Goal: Task Accomplishment & Management: Manage account settings

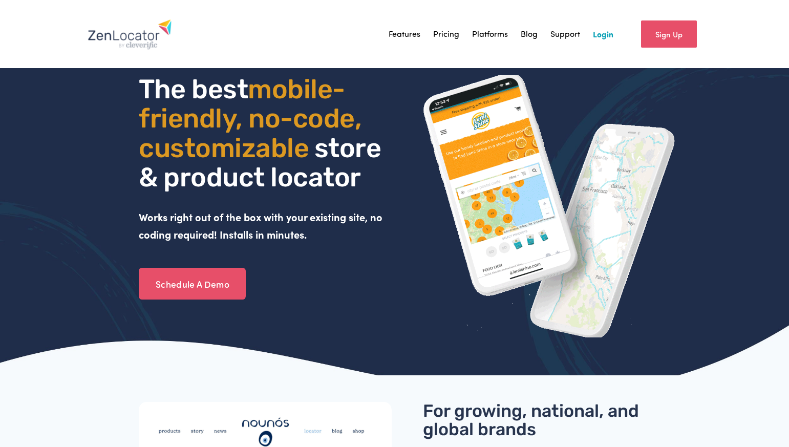
click at [596, 32] on link "Login" at bounding box center [603, 33] width 20 height 15
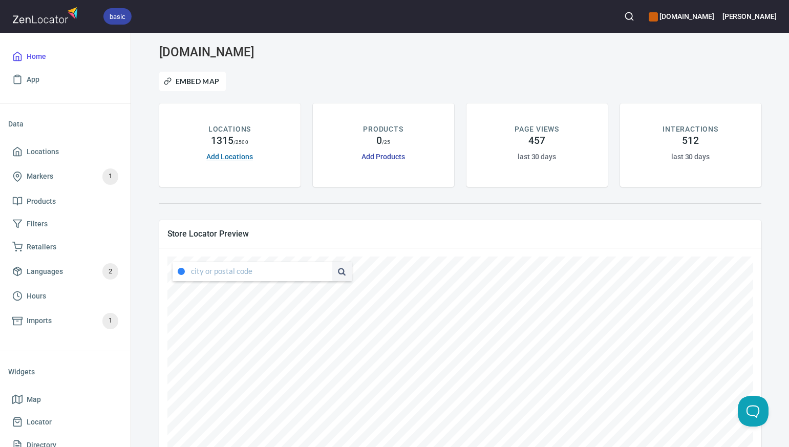
type input "[STREET_ADDRESS][US_STATE]"
click at [363, 273] on div "[STREET_ADDRESS][US_STATE] submit issue , © MapTiler , © OpenStreetMap ZenLocat…" at bounding box center [459, 420] width 585 height 328
click at [301, 291] on li "78624, [GEOGRAPHIC_DATA], [US_STATE], [GEOGRAPHIC_DATA]" at bounding box center [252, 290] width 160 height 19
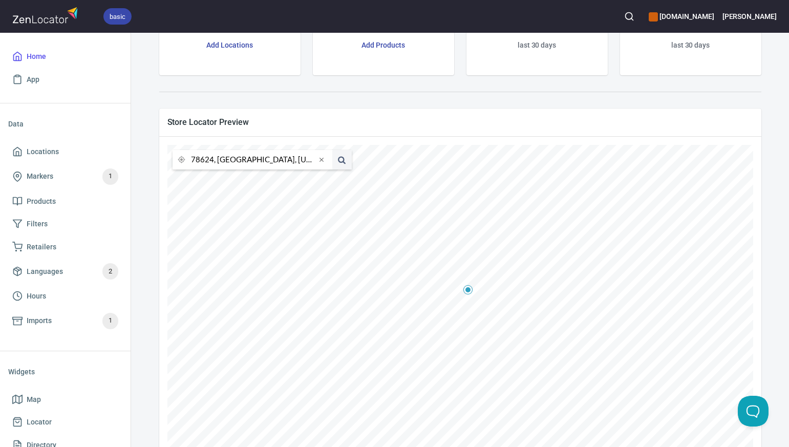
scroll to position [108, 0]
click at [213, 165] on input "78624, [GEOGRAPHIC_DATA], [US_STATE], [GEOGRAPHIC_DATA]" at bounding box center [253, 162] width 125 height 19
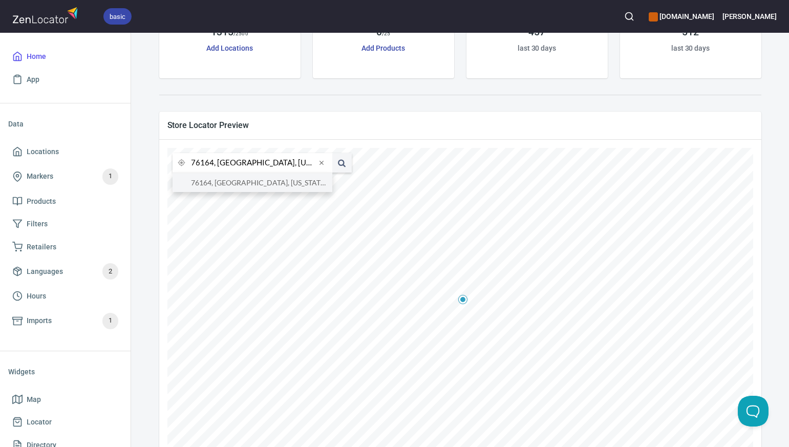
click at [218, 183] on li "76164, [GEOGRAPHIC_DATA], [US_STATE], [GEOGRAPHIC_DATA]" at bounding box center [252, 182] width 160 height 19
click at [213, 163] on input "76164, [GEOGRAPHIC_DATA], [US_STATE], [GEOGRAPHIC_DATA]" at bounding box center [253, 162] width 125 height 19
click at [225, 182] on li "[GEOGRAPHIC_DATA], [US_STATE], [GEOGRAPHIC_DATA]" at bounding box center [252, 182] width 160 height 19
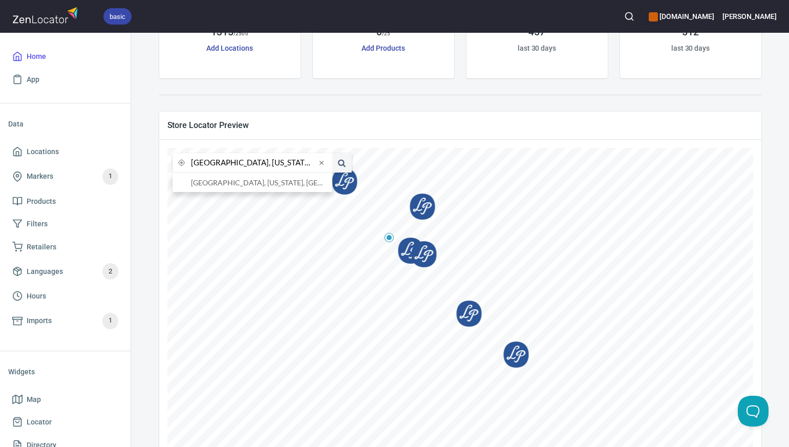
click at [212, 165] on input "[GEOGRAPHIC_DATA], [US_STATE], [GEOGRAPHIC_DATA]" at bounding box center [253, 162] width 125 height 19
click at [226, 185] on li "80241, [GEOGRAPHIC_DATA], [US_STATE], [GEOGRAPHIC_DATA]" at bounding box center [252, 182] width 160 height 19
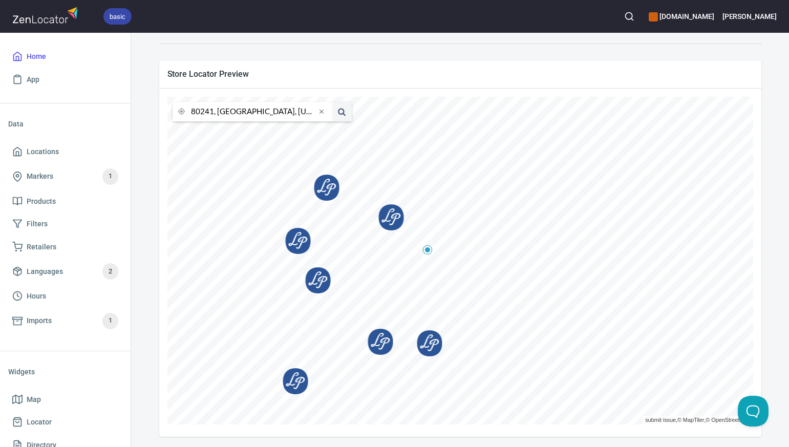
scroll to position [162, 0]
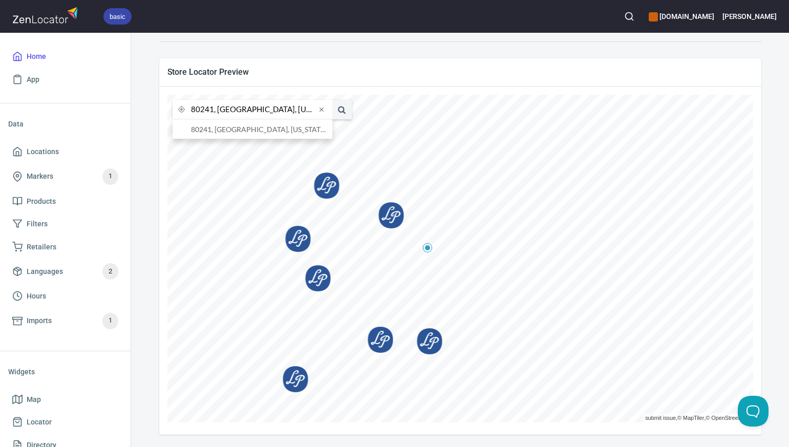
click at [212, 111] on input "80241, [GEOGRAPHIC_DATA], [US_STATE], [GEOGRAPHIC_DATA]" at bounding box center [253, 109] width 125 height 19
click at [224, 132] on li "[GEOGRAPHIC_DATA], [US_STATE], [GEOGRAPHIC_DATA]" at bounding box center [252, 129] width 160 height 19
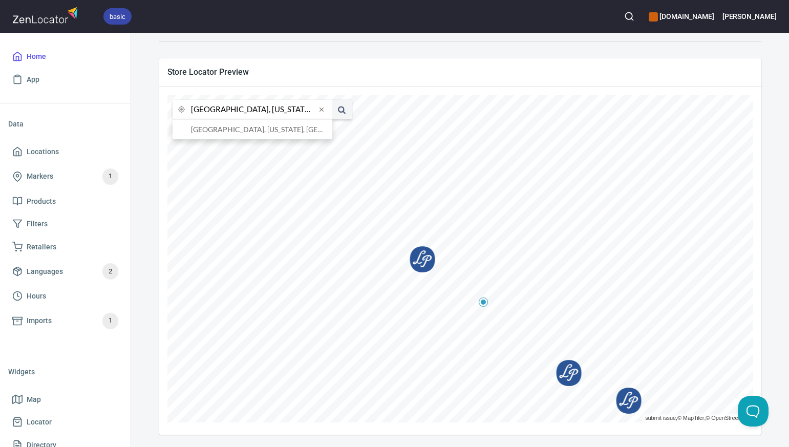
click at [214, 112] on input "[GEOGRAPHIC_DATA], [US_STATE], [GEOGRAPHIC_DATA]" at bounding box center [253, 109] width 125 height 19
click at [251, 131] on li "80525, [GEOGRAPHIC_DATA][PERSON_NAME], [US_STATE], [GEOGRAPHIC_DATA]" at bounding box center [252, 129] width 160 height 19
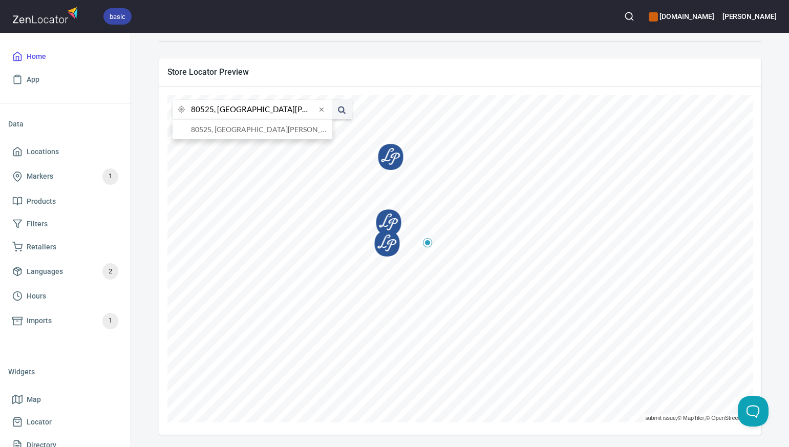
click at [212, 111] on input "80525, [GEOGRAPHIC_DATA][PERSON_NAME], [US_STATE], [GEOGRAPHIC_DATA]" at bounding box center [253, 109] width 125 height 19
click at [220, 128] on li "80924, [US_STATE][GEOGRAPHIC_DATA], [US_STATE], [GEOGRAPHIC_DATA]" at bounding box center [252, 129] width 160 height 19
type input "80924, [US_STATE][GEOGRAPHIC_DATA], [US_STATE], [GEOGRAPHIC_DATA]"
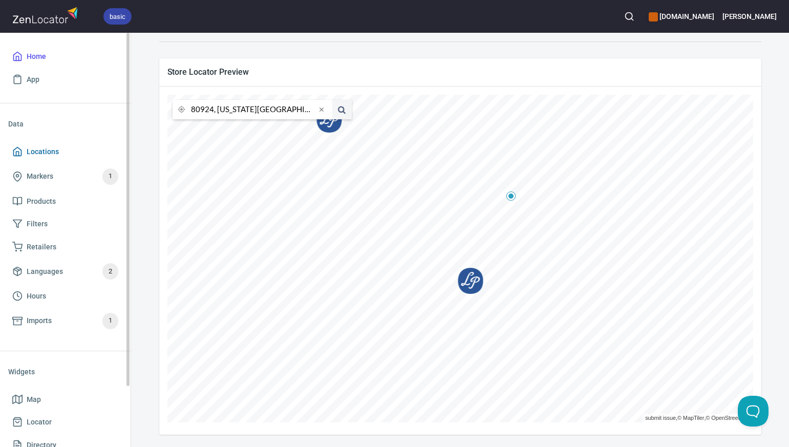
click at [56, 150] on span "Locations" at bounding box center [43, 151] width 32 height 13
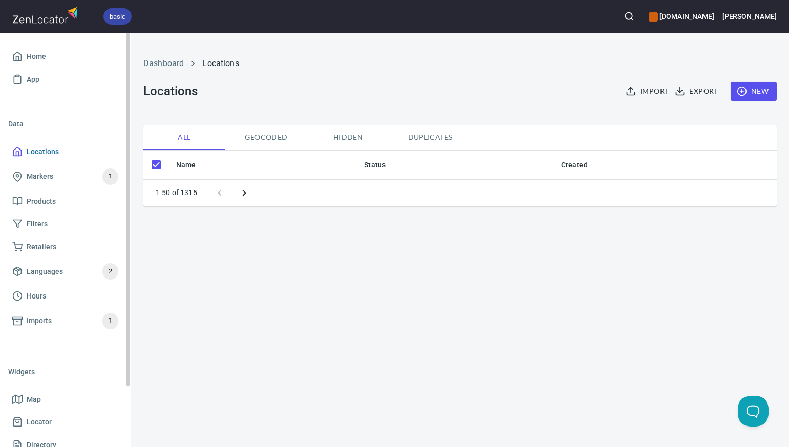
checkbox input "false"
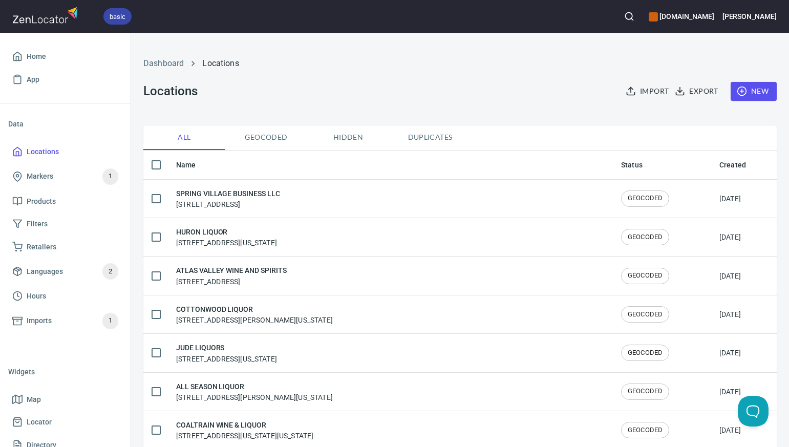
click at [757, 94] on span "New" at bounding box center [753, 91] width 30 height 13
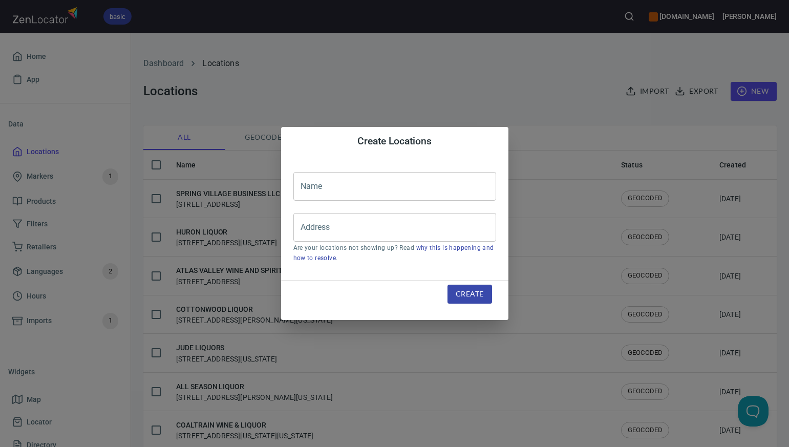
click at [301, 185] on input "text" at bounding box center [394, 186] width 203 height 29
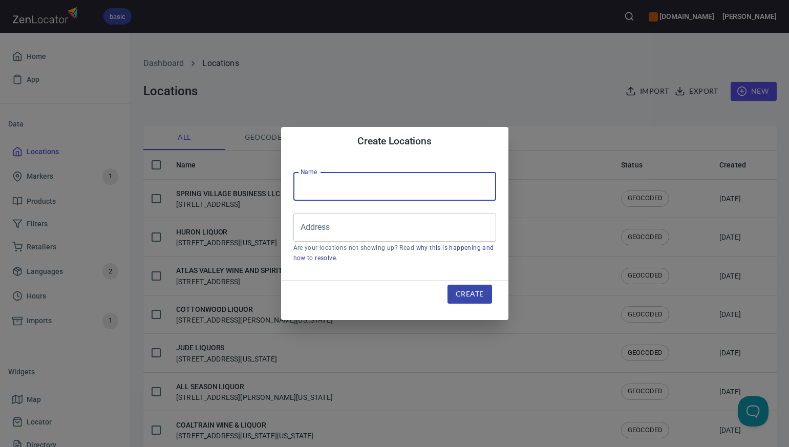
paste input "[PERSON_NAME]'S LIQUOR"
type input "[PERSON_NAME]'S LIQUOR"
click at [308, 231] on input "Address" at bounding box center [387, 226] width 178 height 19
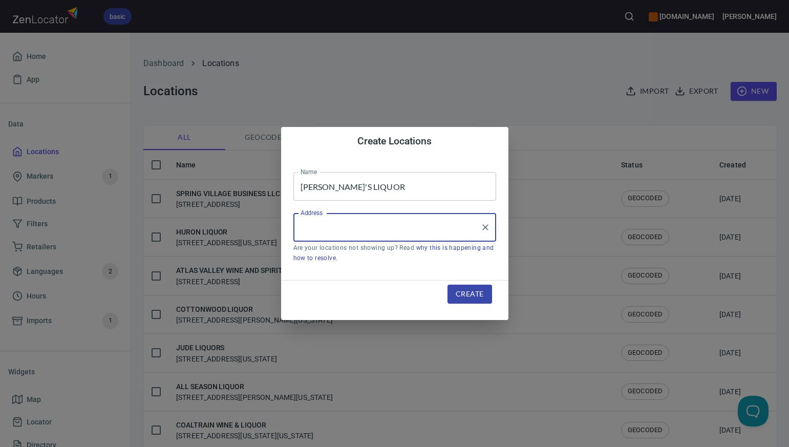
paste input "[STREET_ADDRESS][US_STATE]"
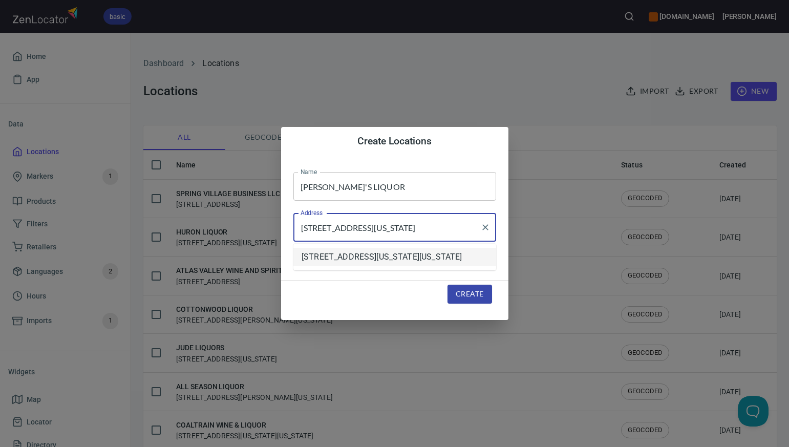
click at [361, 259] on li "[STREET_ADDRESS][US_STATE][US_STATE]" at bounding box center [394, 257] width 203 height 18
type input "[STREET_ADDRESS][US_STATE][US_STATE]"
click at [464, 295] on span "Create" at bounding box center [469, 294] width 28 height 13
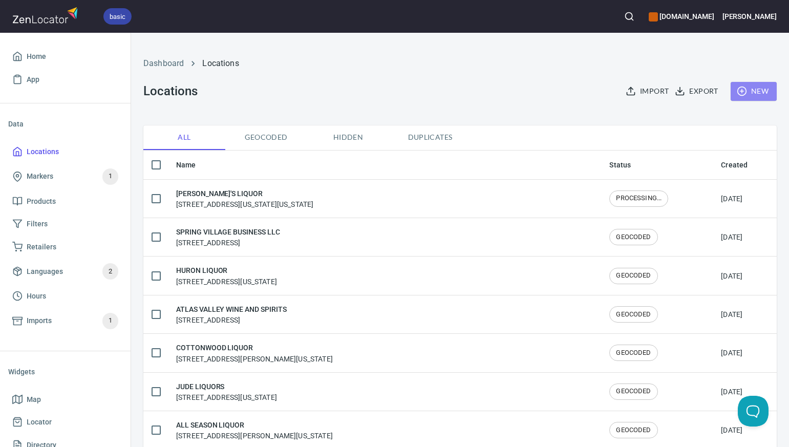
click at [759, 90] on span "New" at bounding box center [753, 91] width 30 height 13
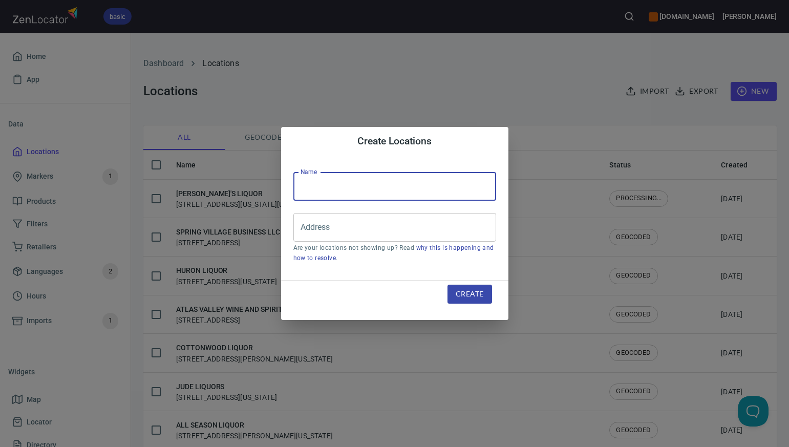
click at [307, 185] on input "text" at bounding box center [394, 186] width 203 height 29
paste input "CHERRYWOOD LIQUOR"
type input "CHERRYWOOD LIQUOR"
click at [301, 226] on input "Address" at bounding box center [387, 226] width 178 height 19
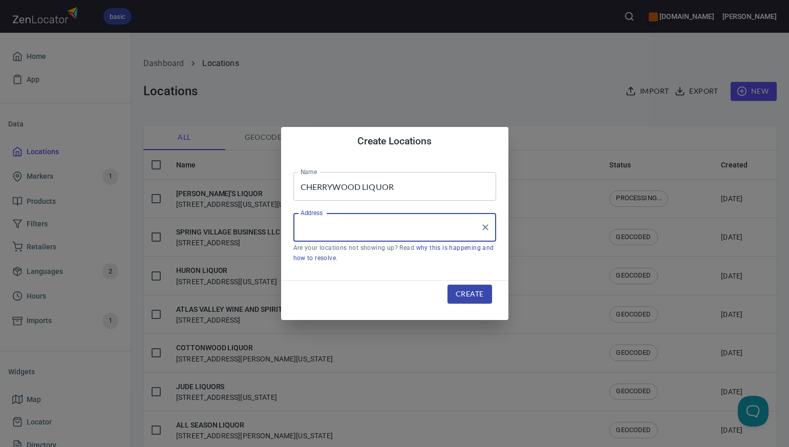
paste input "[STREET_ADDRESS][US_STATE][PERSON_NAME]"
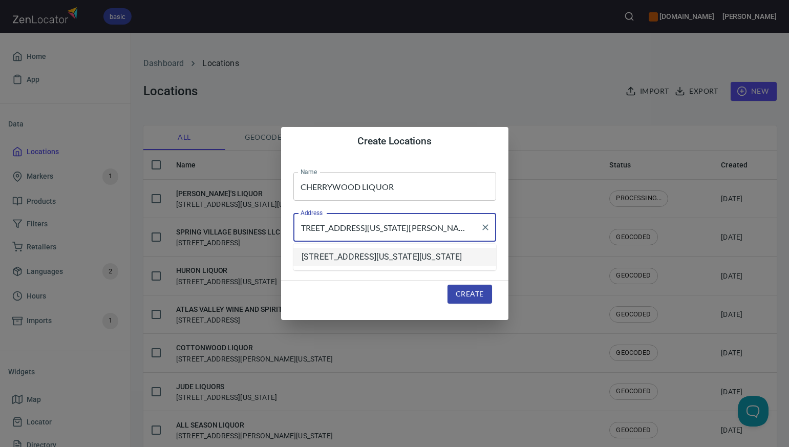
click at [378, 255] on li "[STREET_ADDRESS][US_STATE][US_STATE]" at bounding box center [394, 257] width 203 height 18
type input "[STREET_ADDRESS][US_STATE][US_STATE]"
click at [462, 296] on span "Create" at bounding box center [469, 294] width 28 height 13
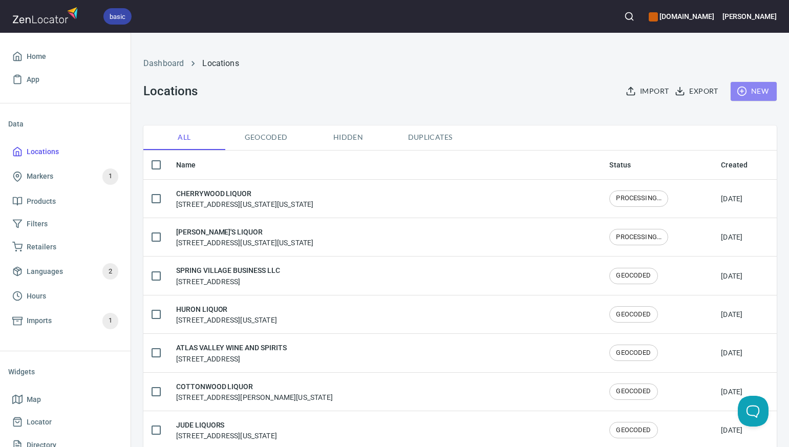
click at [755, 92] on span "New" at bounding box center [753, 91] width 30 height 13
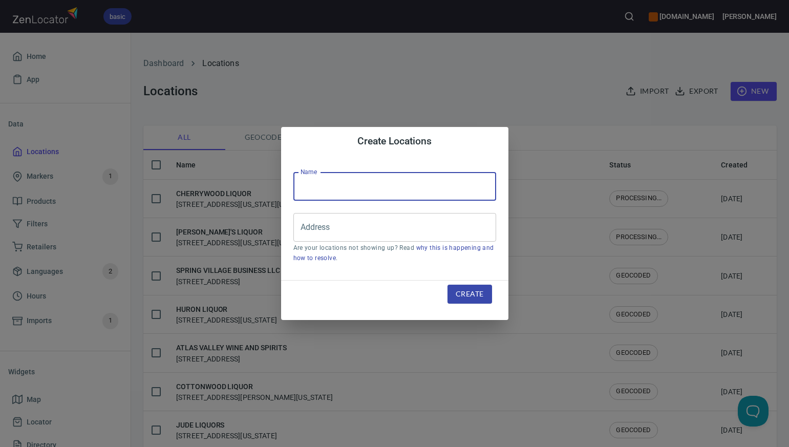
click at [308, 187] on input "text" at bounding box center [394, 186] width 203 height 29
paste input "DELTA SKY CLUB"
type input "DELTA SKY CLUB"
click at [303, 229] on input "Address" at bounding box center [387, 226] width 178 height 19
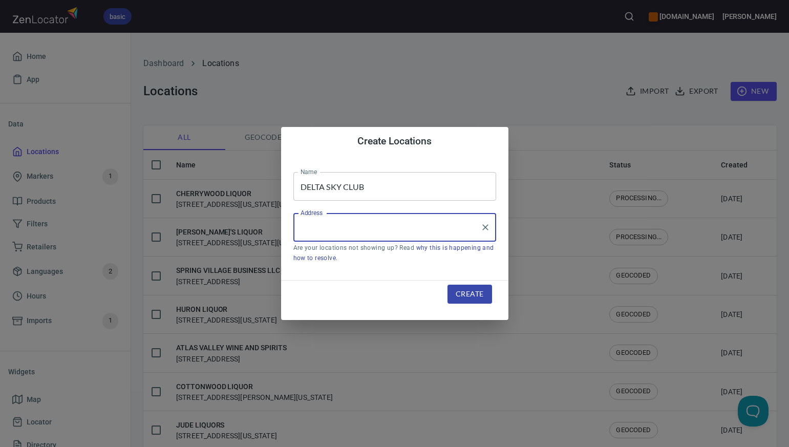
paste input "[STREET_ADDRESS][PERSON_NAME]"
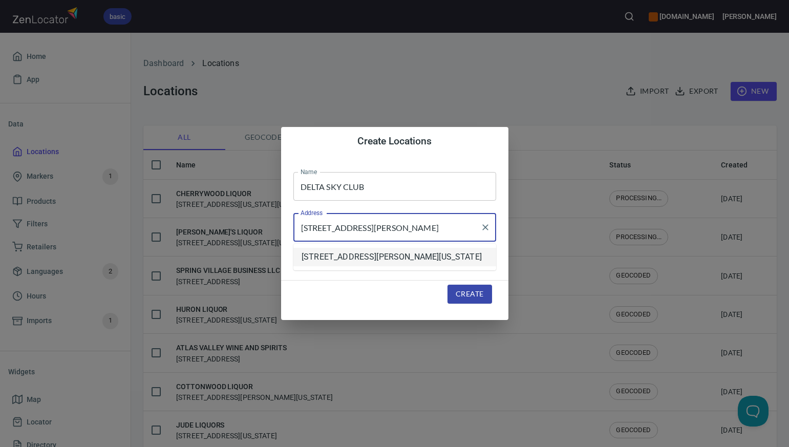
type input "[STREET_ADDRESS][PERSON_NAME]"
click at [456, 295] on span "Create" at bounding box center [469, 294] width 28 height 13
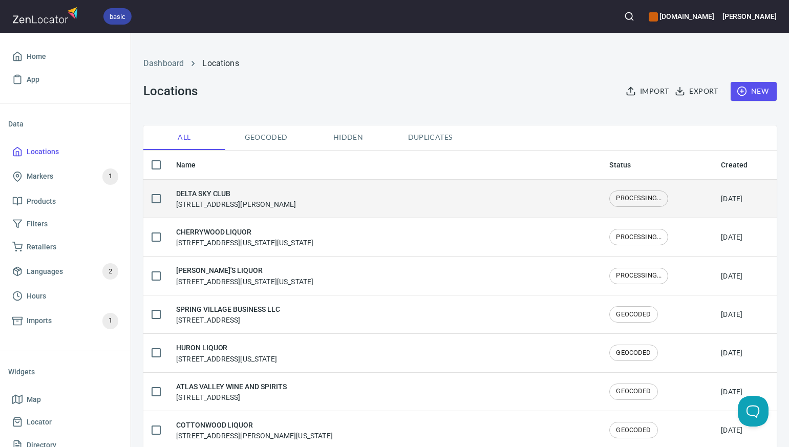
click at [294, 208] on div "DELTA SKY CLUB [STREET_ADDRESS][PERSON_NAME]" at bounding box center [236, 198] width 120 height 21
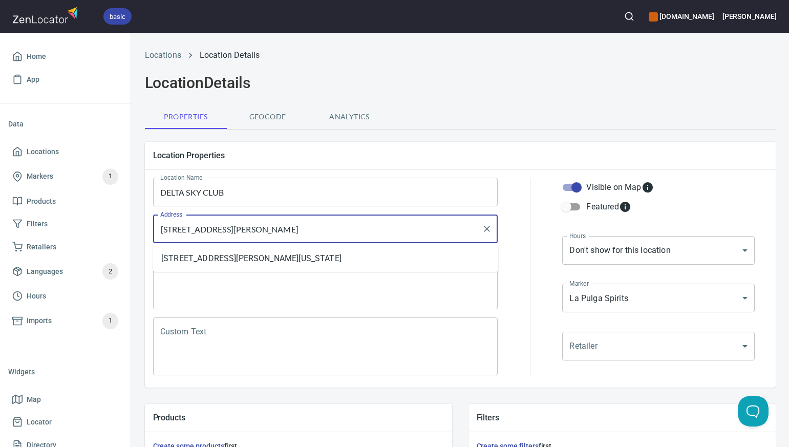
click at [295, 231] on input "[STREET_ADDRESS][PERSON_NAME]" at bounding box center [318, 228] width 320 height 19
click at [340, 230] on input "[STREET_ADDRESS][PERSON_NAME]" at bounding box center [318, 228] width 320 height 19
click at [325, 231] on input "[STREET_ADDRESS][PERSON_NAME]" at bounding box center [318, 228] width 320 height 19
click at [281, 229] on input "[STREET_ADDRESS][PERSON_NAME]" at bounding box center [318, 228] width 320 height 19
click at [262, 229] on input "[STREET_ADDRESS][PERSON_NAME]" at bounding box center [318, 228] width 320 height 19
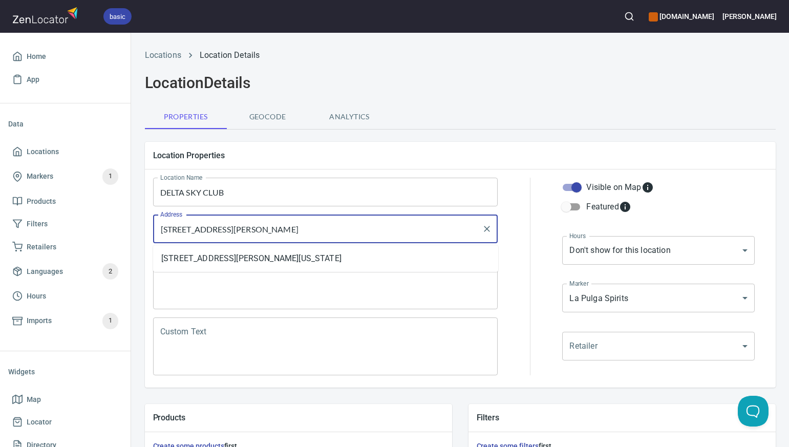
click at [240, 230] on input "[STREET_ADDRESS][PERSON_NAME]" at bounding box center [318, 228] width 320 height 19
click at [226, 230] on input "[STREET_ADDRESS][PERSON_NAME]" at bounding box center [318, 228] width 320 height 19
click at [204, 229] on input "[STREET_ADDRESS][PERSON_NAME]" at bounding box center [318, 228] width 320 height 19
click at [355, 229] on input "[STREET_ADDRESS][PERSON_NAME]" at bounding box center [318, 228] width 320 height 19
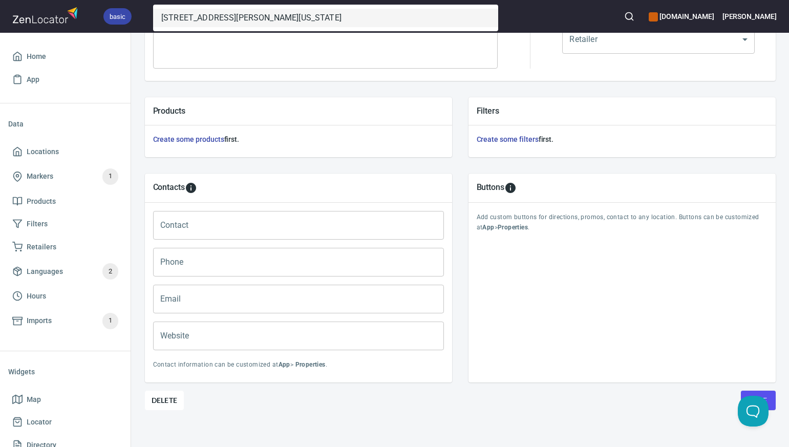
scroll to position [315, 0]
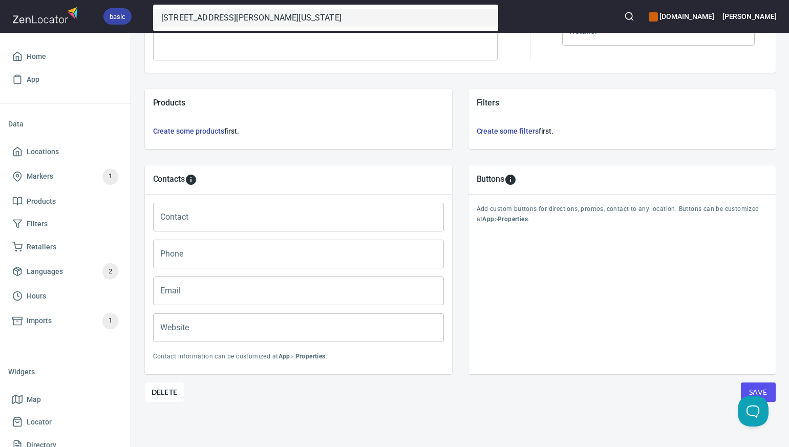
type input "[STREET_ADDRESS][PERSON_NAME]"
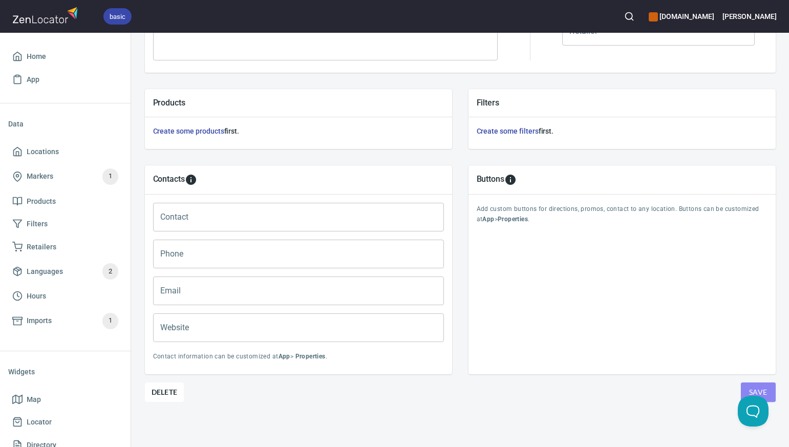
click at [763, 387] on span "Save" at bounding box center [758, 392] width 18 height 13
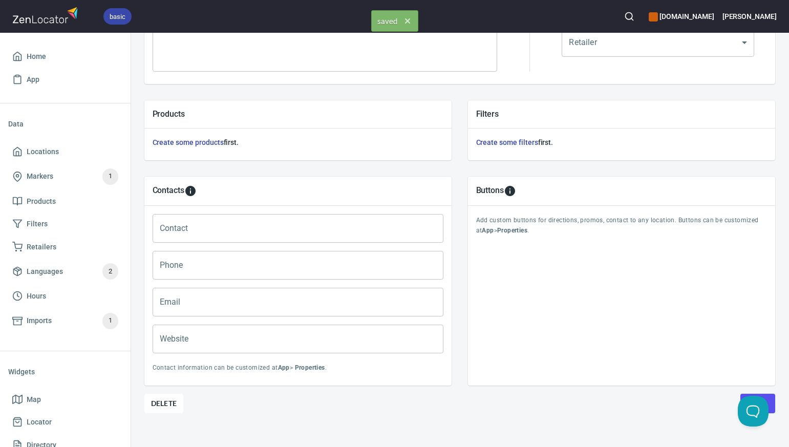
scroll to position [0, 1]
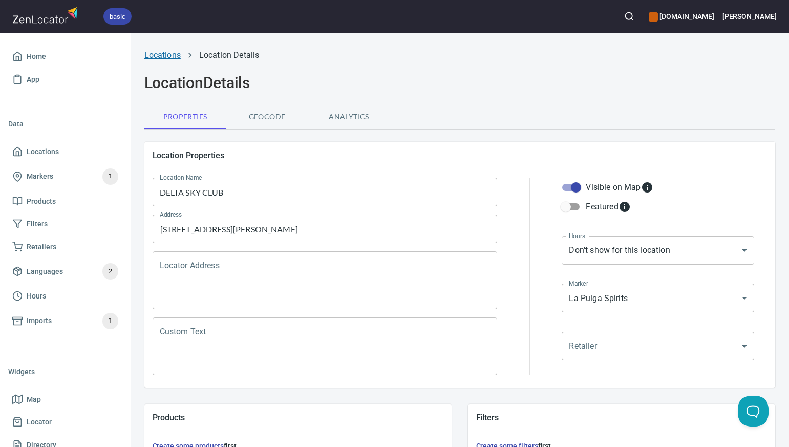
click at [165, 58] on link "Locations" at bounding box center [162, 55] width 36 height 10
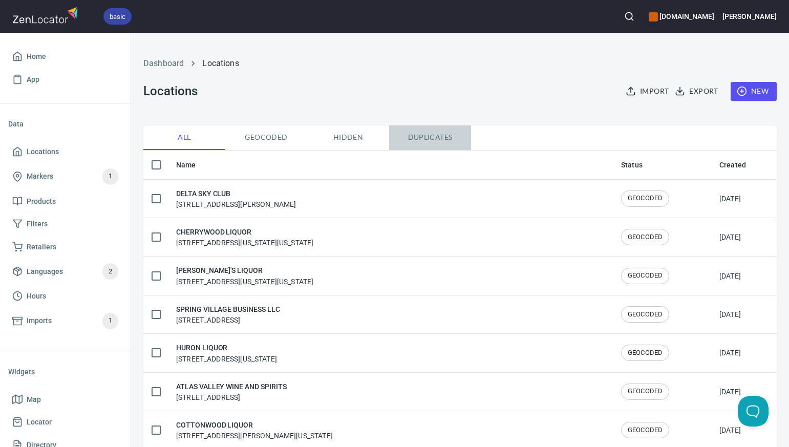
click at [438, 137] on span "Duplicates" at bounding box center [430, 137] width 70 height 13
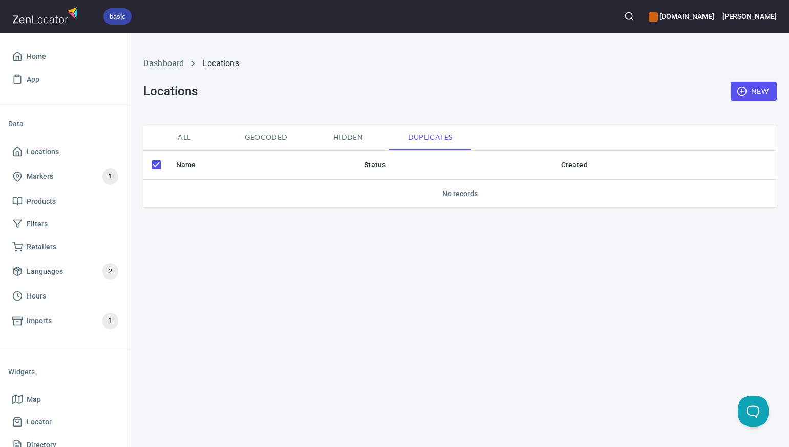
checkbox input "false"
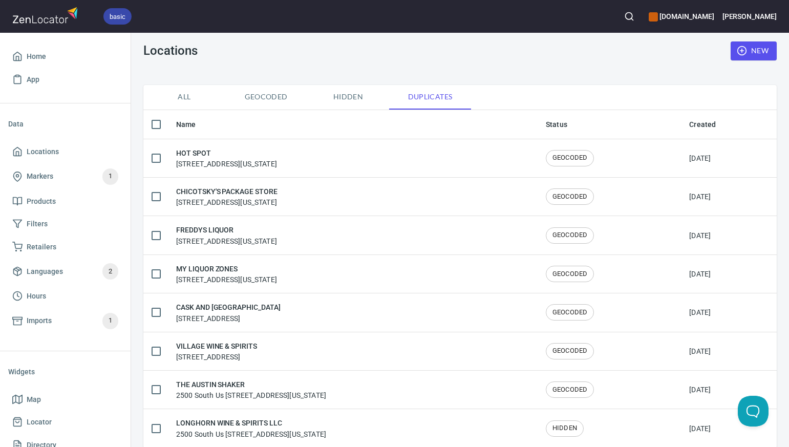
scroll to position [54, 0]
